Goal: Check status: Check status

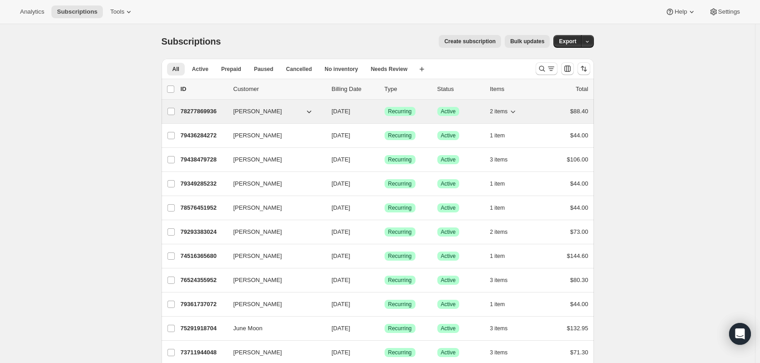
click at [208, 110] on p "78277869936" at bounding box center [204, 111] width 46 height 9
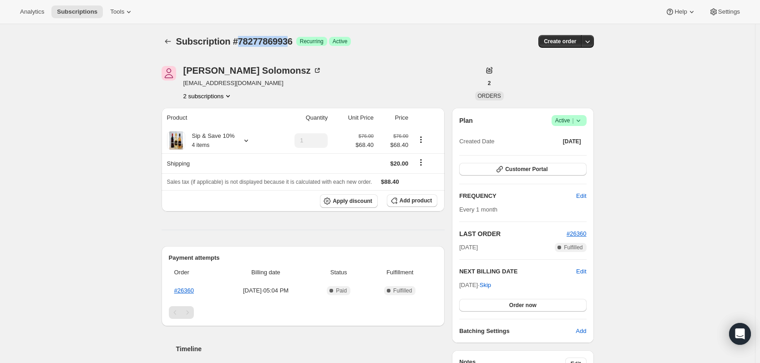
drag, startPoint x: 240, startPoint y: 42, endPoint x: 291, endPoint y: 42, distance: 51.0
click at [291, 42] on span "Subscription #78277869936" at bounding box center [234, 41] width 116 height 10
click at [202, 42] on span "Subscription #78277869936" at bounding box center [234, 41] width 116 height 10
drag, startPoint x: 178, startPoint y: 42, endPoint x: 299, endPoint y: 46, distance: 121.1
click at [299, 46] on div "Subscription #78277869936 Success Recurring Success Active" at bounding box center [307, 41] width 263 height 13
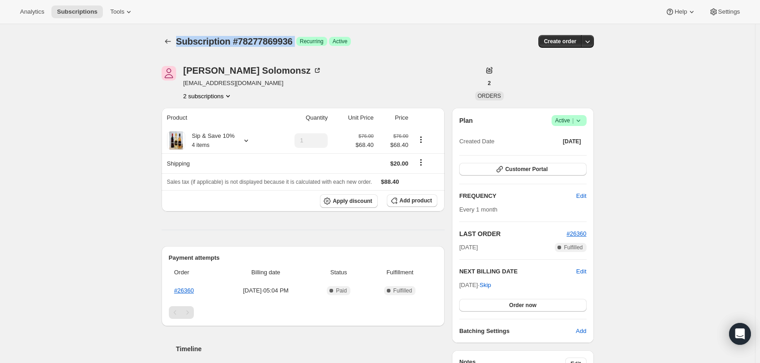
copy div "Subscription #78277869936 Success"
click at [172, 38] on icon "Subscriptions" at bounding box center [167, 41] width 9 height 9
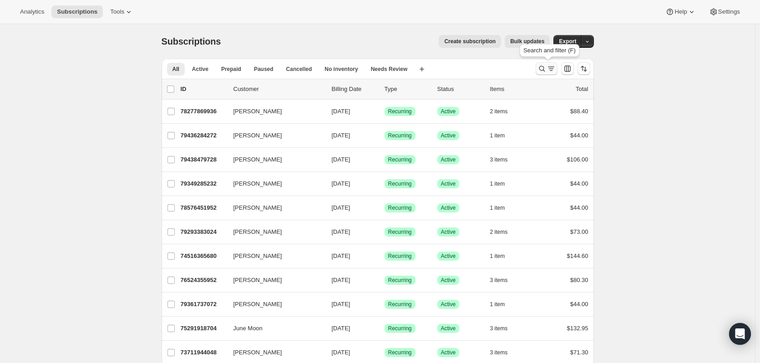
click at [544, 66] on icon "Search and filter results" at bounding box center [541, 68] width 9 height 9
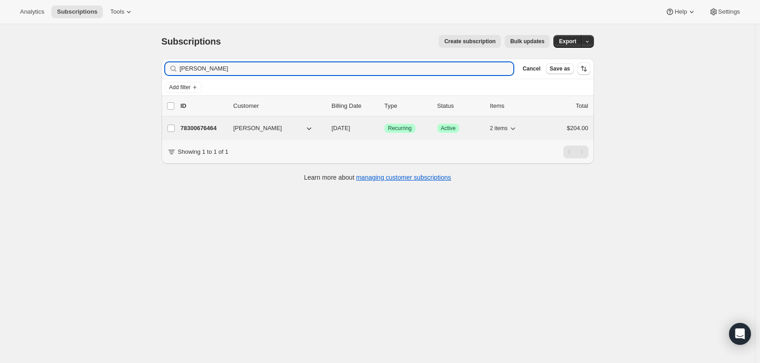
type input "[PERSON_NAME]"
click at [197, 128] on p "78300676464" at bounding box center [204, 128] width 46 height 9
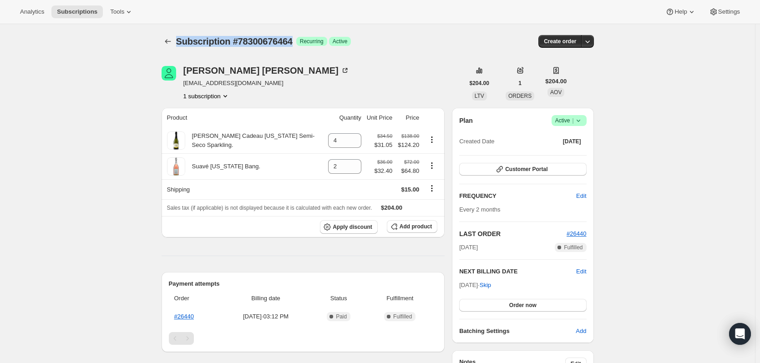
drag, startPoint x: 296, startPoint y: 42, endPoint x: 175, endPoint y: 50, distance: 120.8
click at [175, 50] on div "Subscription #78300676464. This page is ready Subscription #78300676464 Success…" at bounding box center [378, 41] width 432 height 35
copy span "Subscription #78300676464"
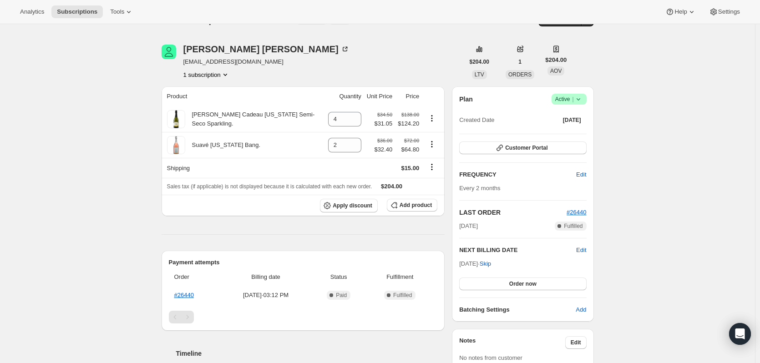
scroll to position [18, 0]
